Goal: Task Accomplishment & Management: Manage account settings

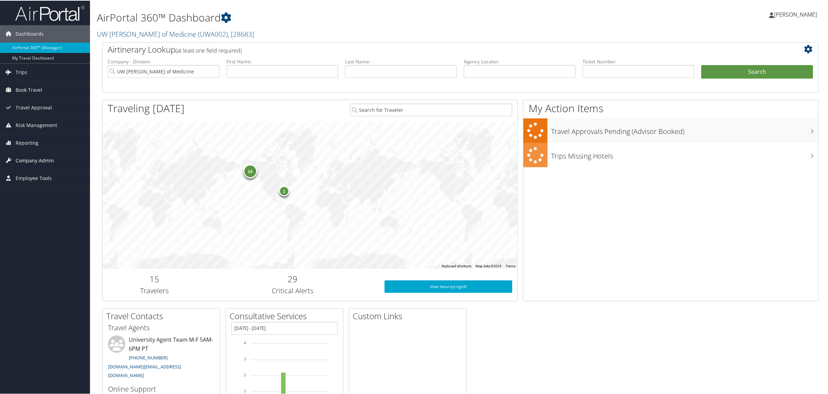
click at [34, 155] on span "Company Admin" at bounding box center [35, 159] width 38 height 17
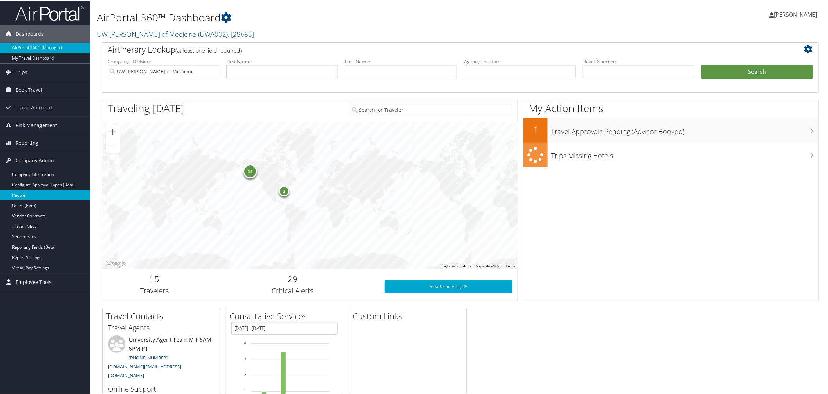
click at [27, 197] on link "People" at bounding box center [45, 194] width 90 height 10
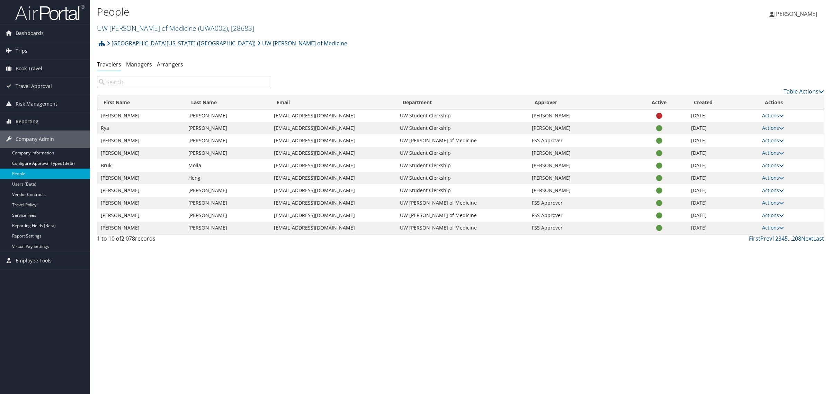
click at [156, 82] on input "search" at bounding box center [184, 82] width 174 height 12
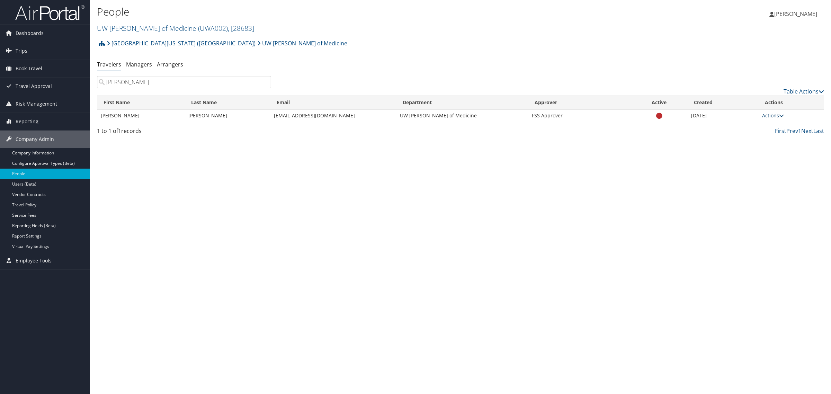
type input "ternasky"
click at [781, 115] on icon at bounding box center [781, 115] width 5 height 5
click at [505, 196] on div "People UW Dean of Medicine ( UWA002 ) , [ 28683 ] UW Dean of Medicine UW School…" at bounding box center [460, 197] width 741 height 394
click at [783, 115] on icon at bounding box center [781, 115] width 5 height 5
click at [822, 89] on icon at bounding box center [821, 92] width 6 height 6
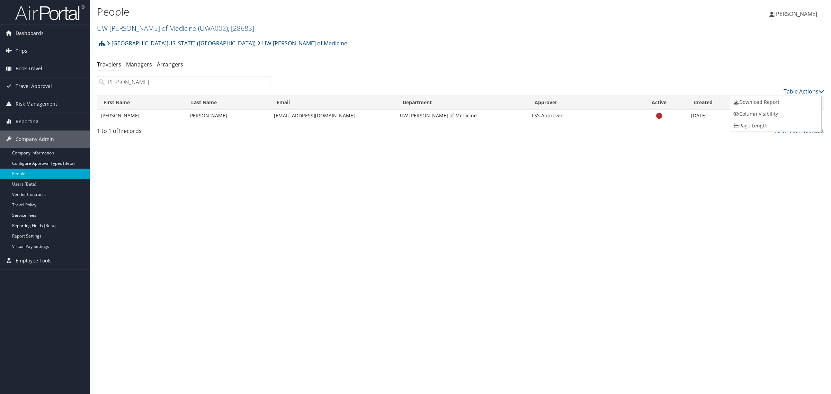
click at [706, 185] on div at bounding box center [415, 197] width 831 height 394
click at [20, 183] on link "Users (Beta)" at bounding box center [45, 184] width 90 height 10
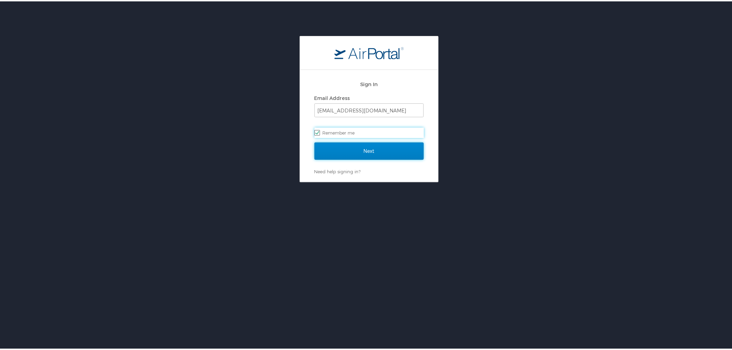
click at [353, 156] on input "Next" at bounding box center [369, 149] width 109 height 17
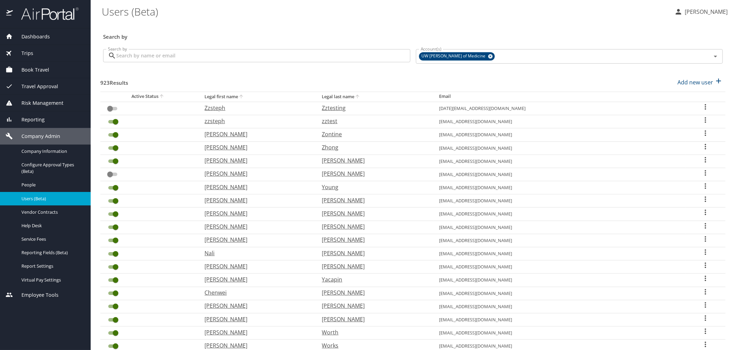
click at [144, 55] on input "Search by" at bounding box center [263, 55] width 294 height 13
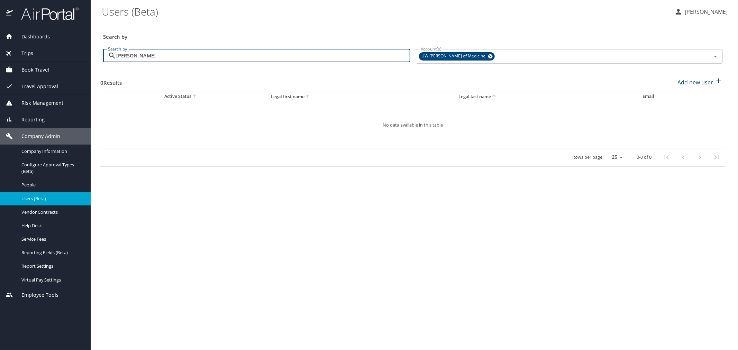
type input "Ternasky"
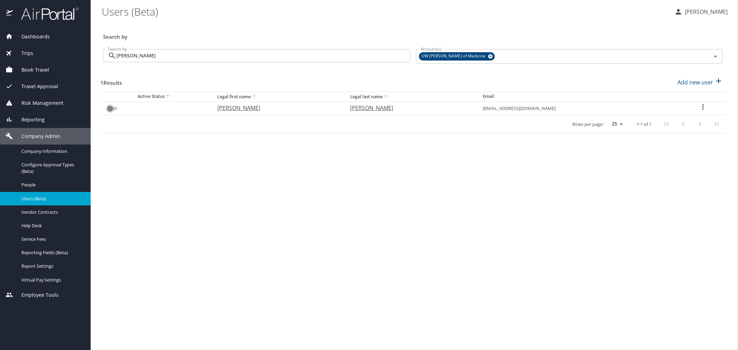
click at [115, 108] on input "User Search Table" at bounding box center [110, 109] width 25 height 8
checkbox input "false"
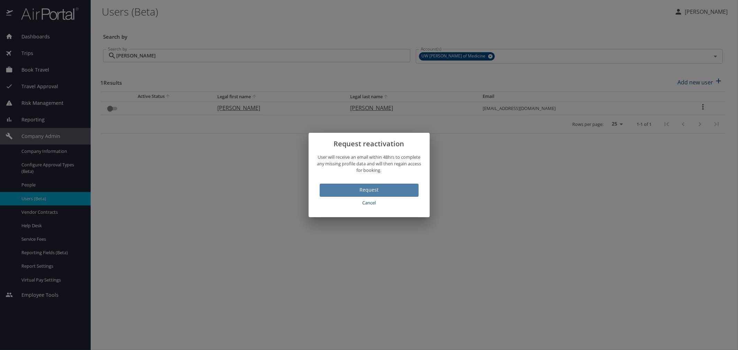
click at [355, 191] on span "Request" at bounding box center [369, 190] width 88 height 9
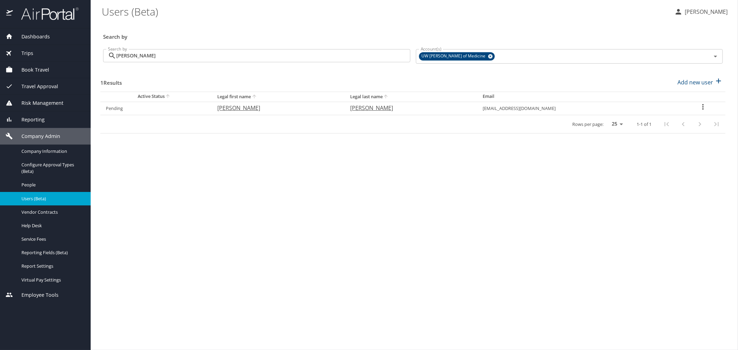
click at [29, 70] on span "Book Travel" at bounding box center [31, 70] width 36 height 8
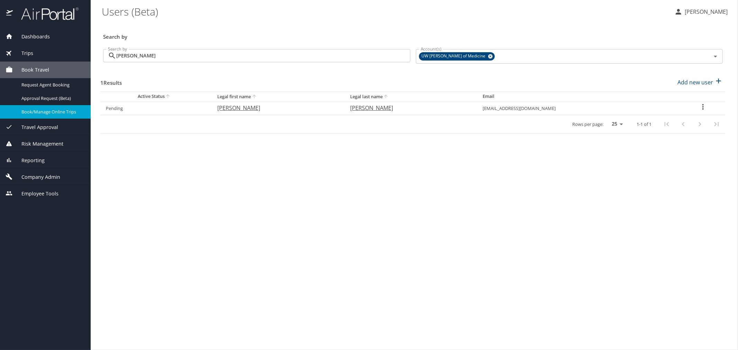
click at [39, 110] on span "Book/Manage Online Trips" at bounding box center [51, 112] width 61 height 7
click at [406, 300] on main "Users (Beta) Celia Landis Search by Search by Ternasky Search by Account(s) UW …" at bounding box center [414, 175] width 647 height 350
